Goal: Register for event/course

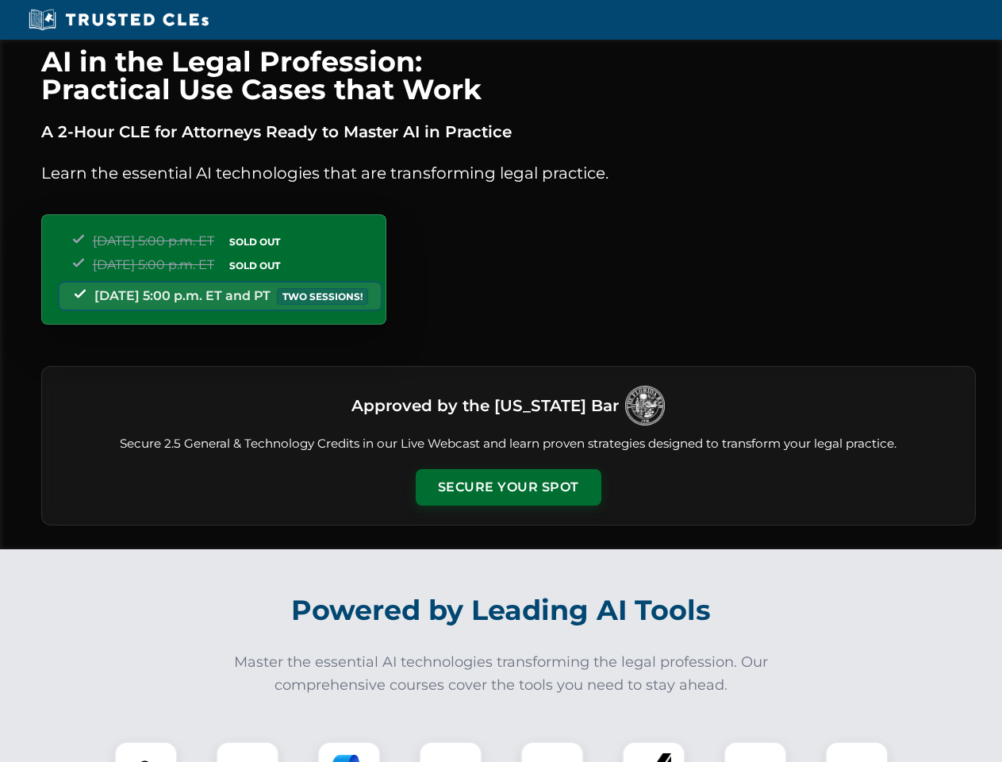
click at [508, 487] on button "Secure Your Spot" at bounding box center [509, 487] width 186 height 36
click at [146, 751] on img at bounding box center [146, 773] width 46 height 46
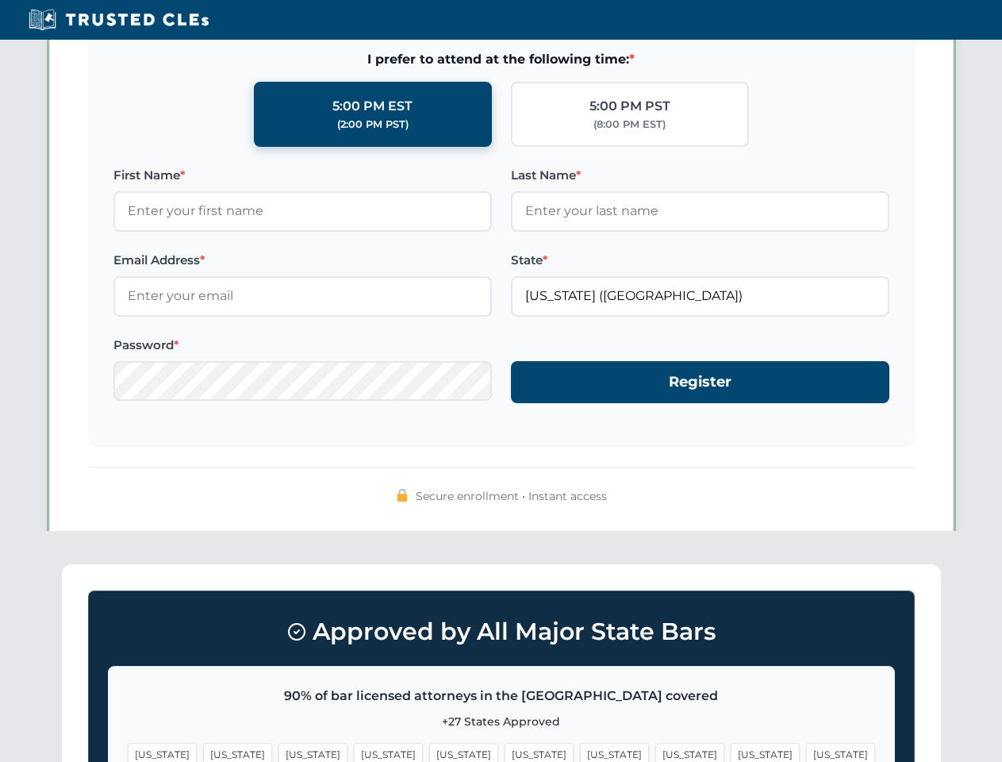
click at [580, 751] on span "[US_STATE]" at bounding box center [614, 754] width 69 height 23
click at [731, 751] on span "[US_STATE]" at bounding box center [765, 754] width 69 height 23
